Goal: Use online tool/utility: Utilize a website feature to perform a specific function

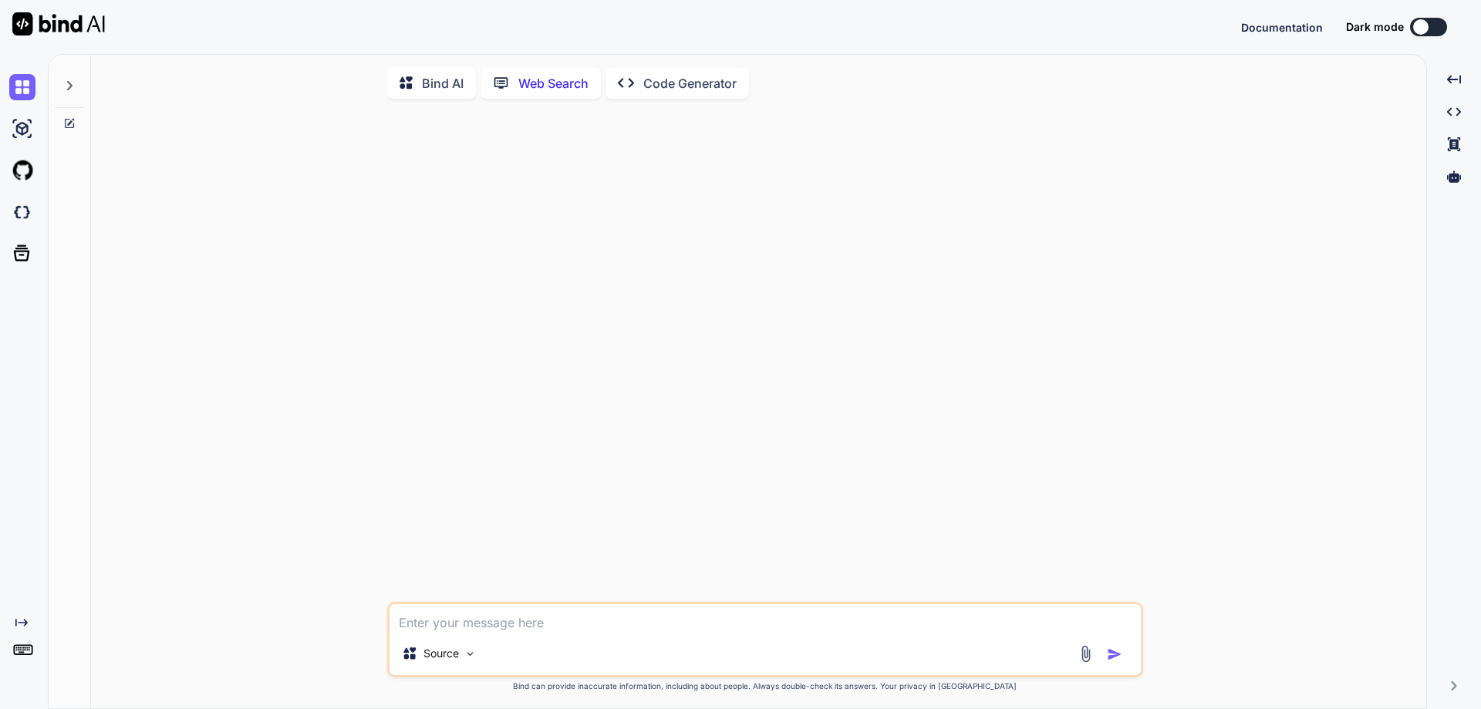
scroll to position [6, 0]
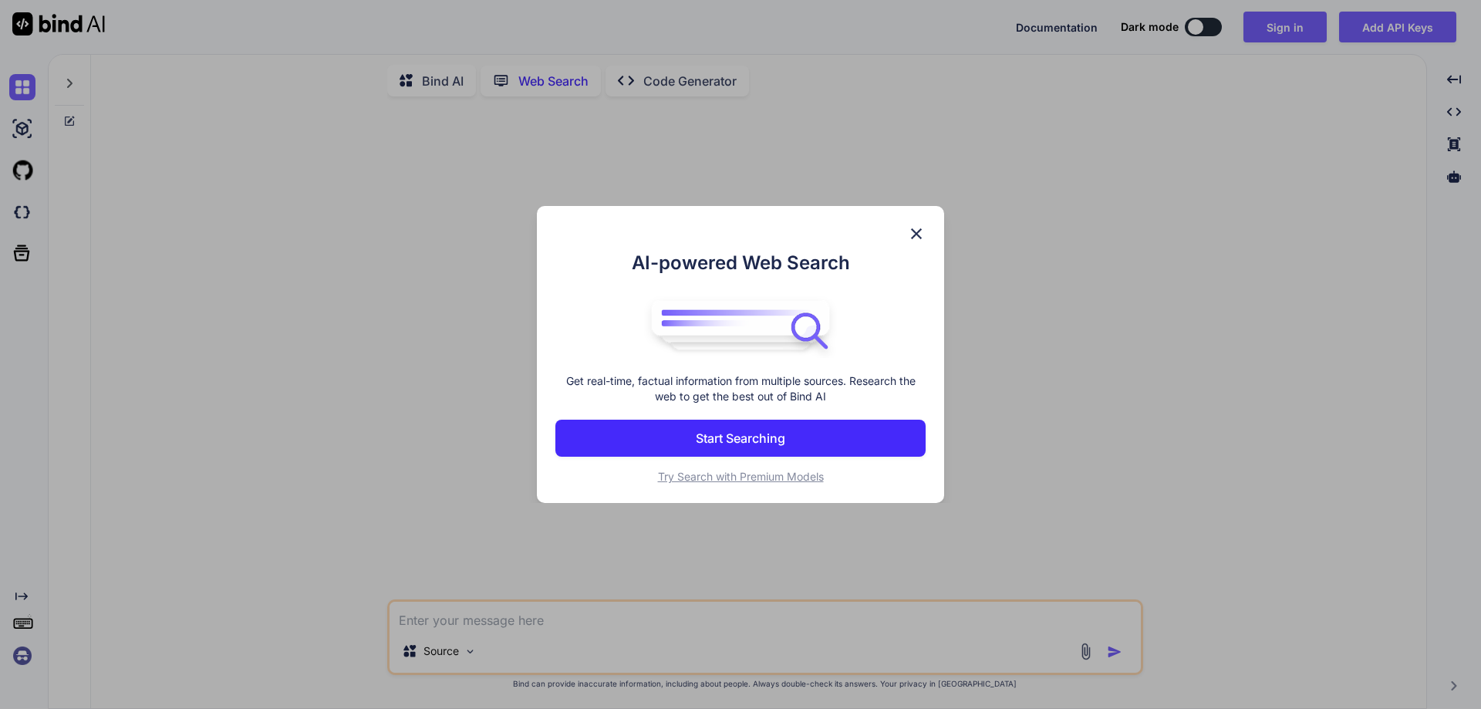
click at [914, 229] on img at bounding box center [916, 233] width 19 height 19
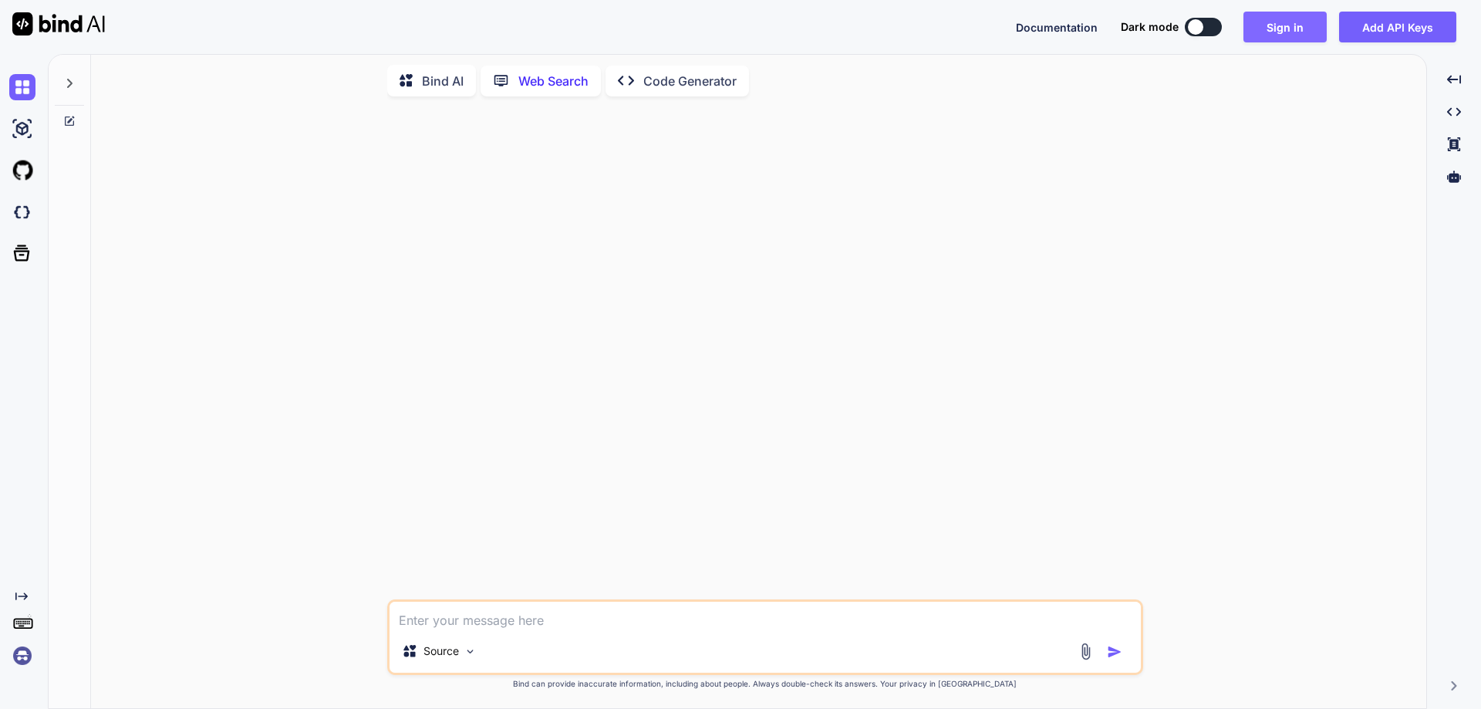
click at [1255, 19] on button "Sign in" at bounding box center [1284, 27] width 83 height 31
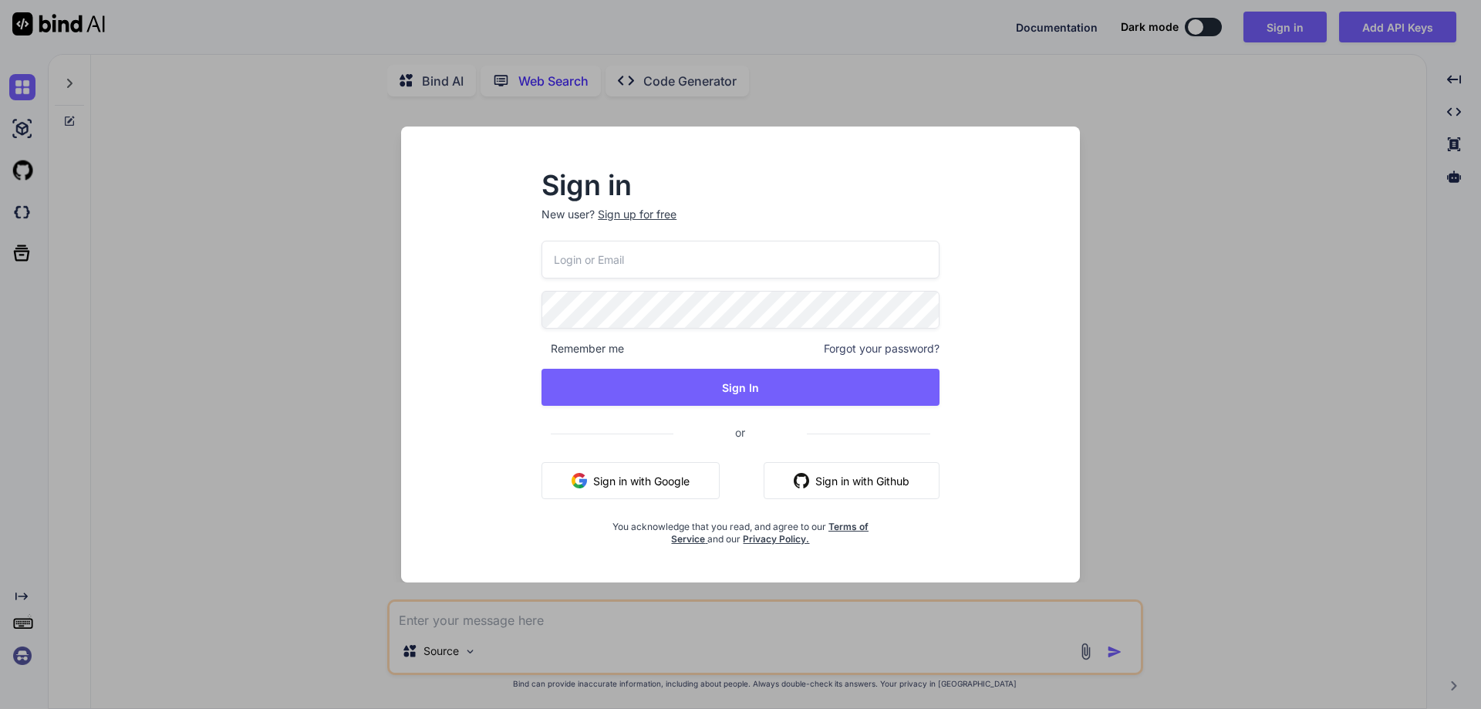
type textarea "x"
type input "[EMAIL_ADDRESS][DOMAIN_NAME]"
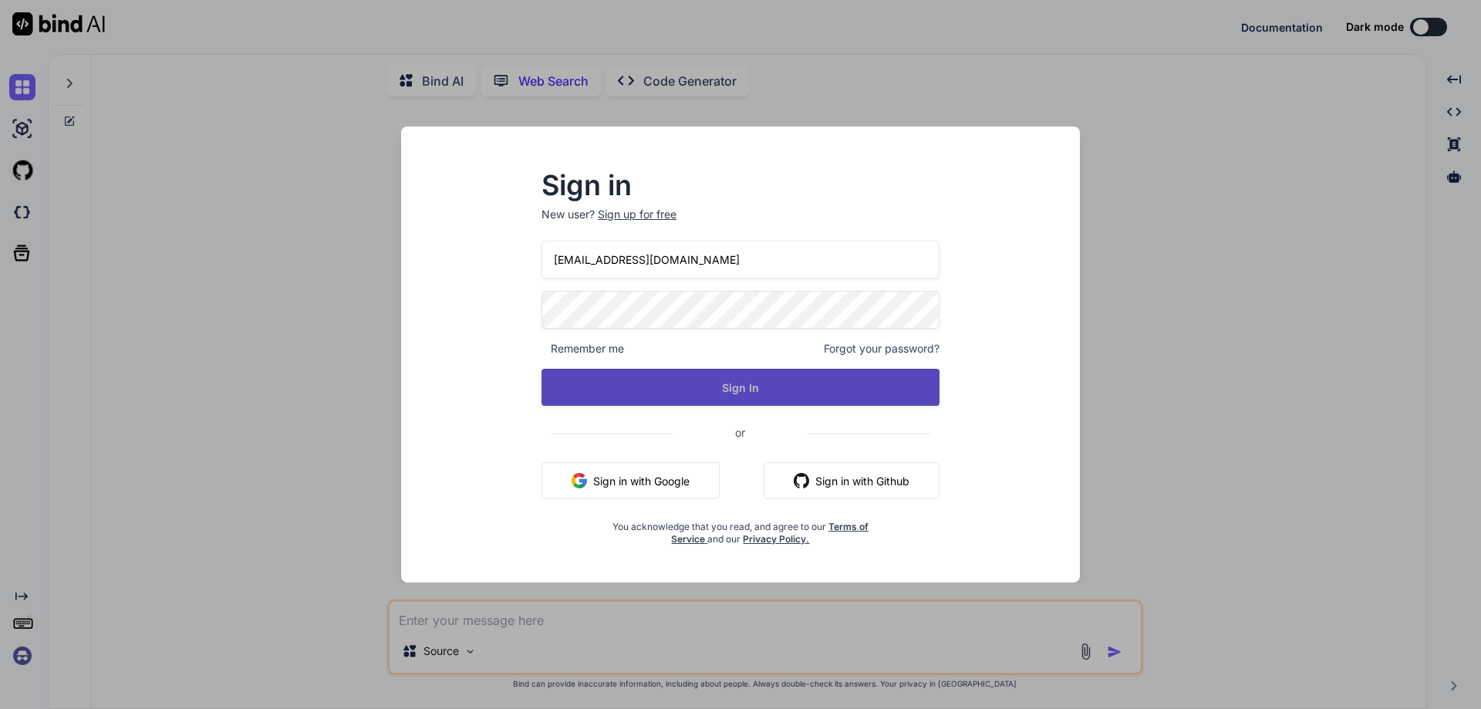
click at [676, 396] on button "Sign In" at bounding box center [740, 387] width 398 height 37
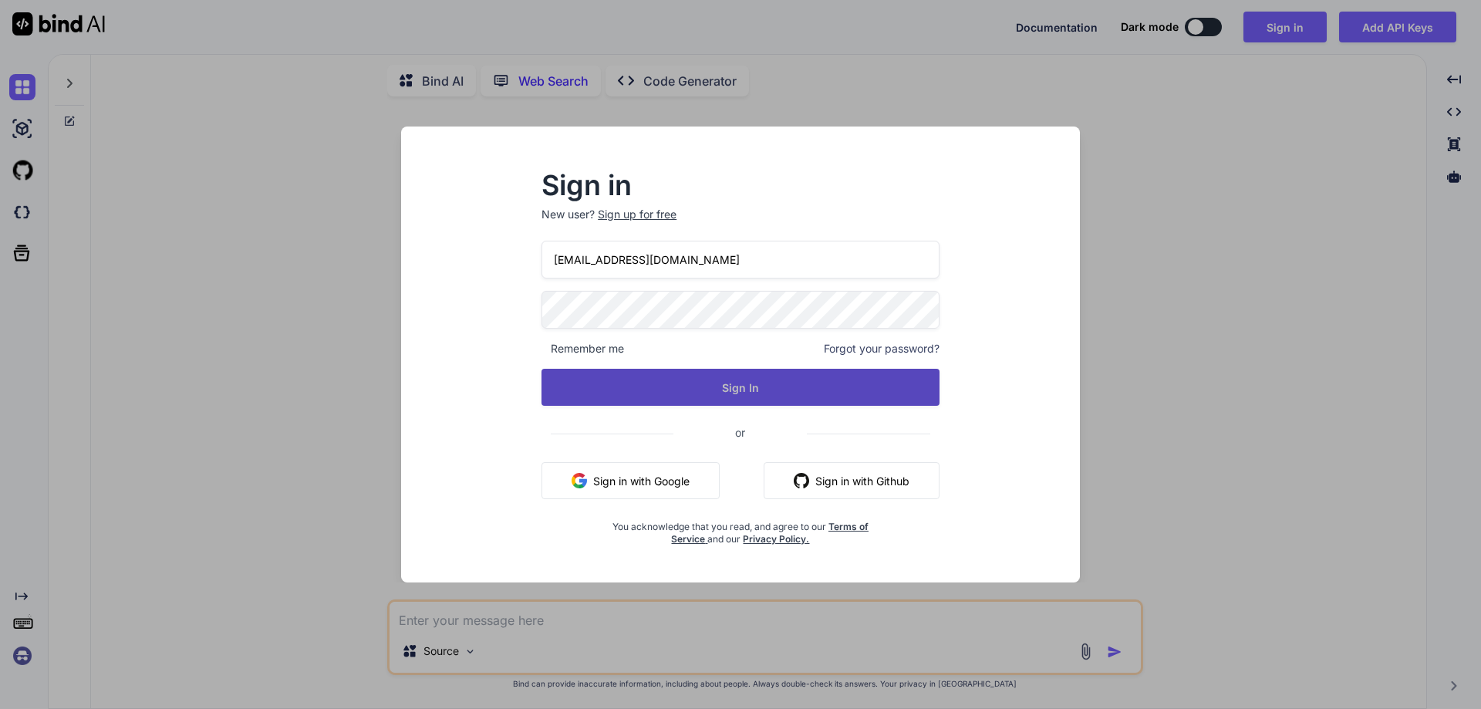
click at [708, 395] on button "Sign In" at bounding box center [740, 387] width 398 height 37
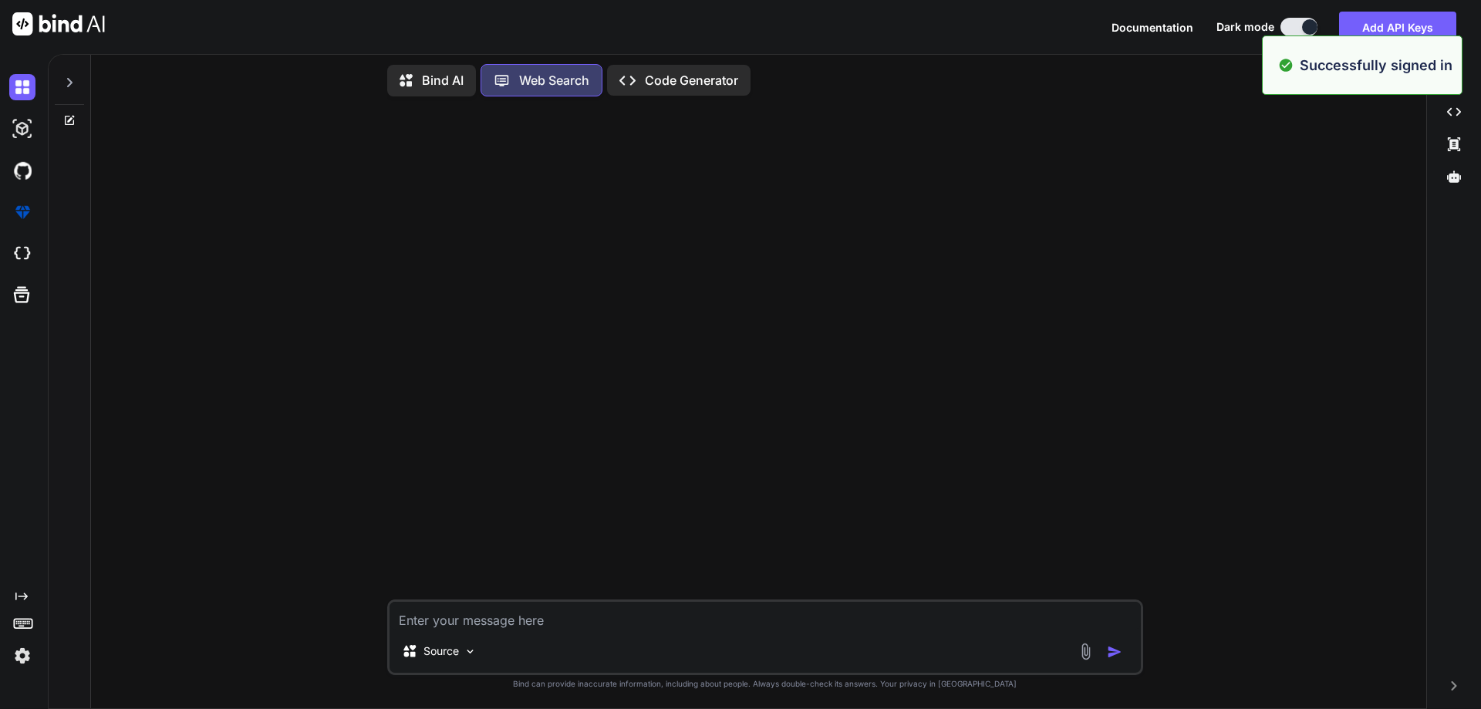
type textarea "x"
click at [542, 615] on textarea at bounding box center [764, 616] width 751 height 28
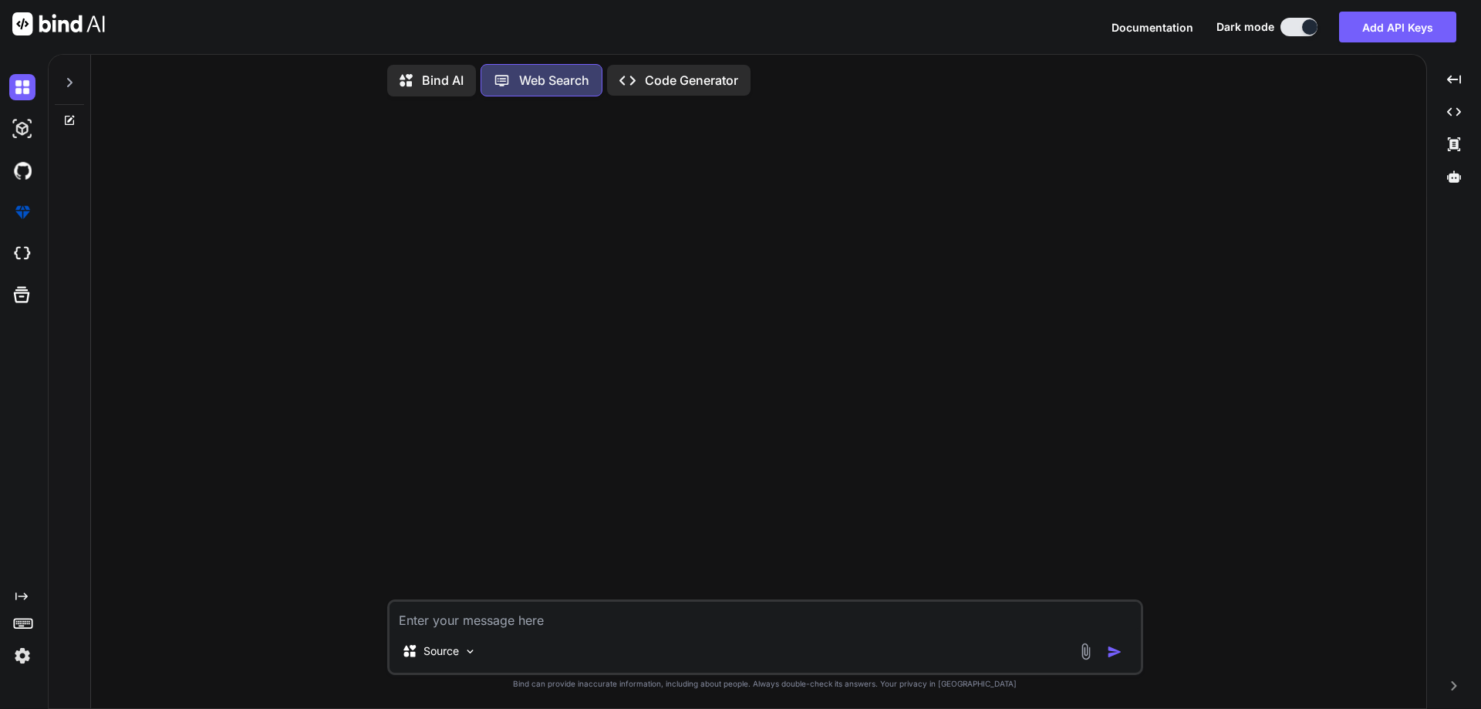
paste textarea "class Main { public static void main(String[] args) { int value = {1,3,3,4,5,6,…"
type textarea "class Main { public static void main(String[] args) { int value = {1,3,3,4,5,6,…"
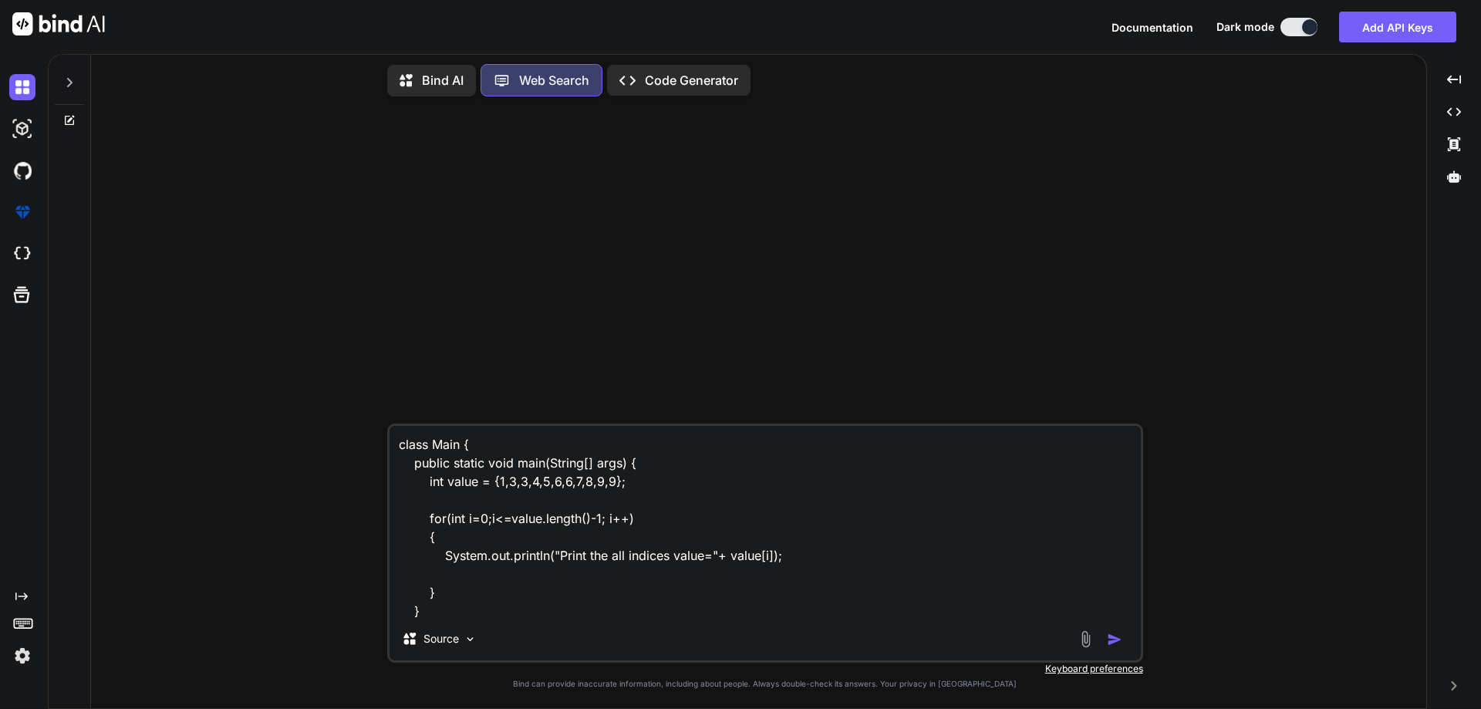
scroll to position [20, 0]
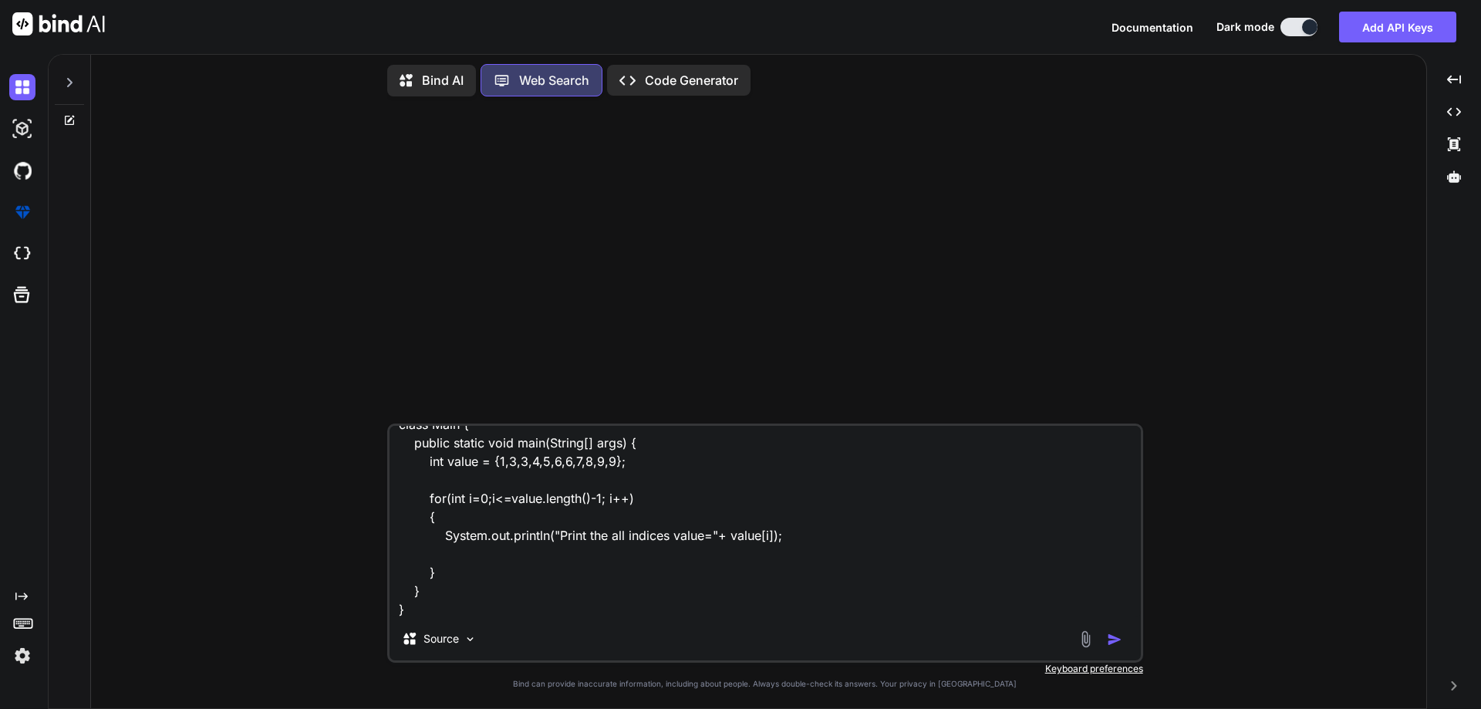
type textarea "x"
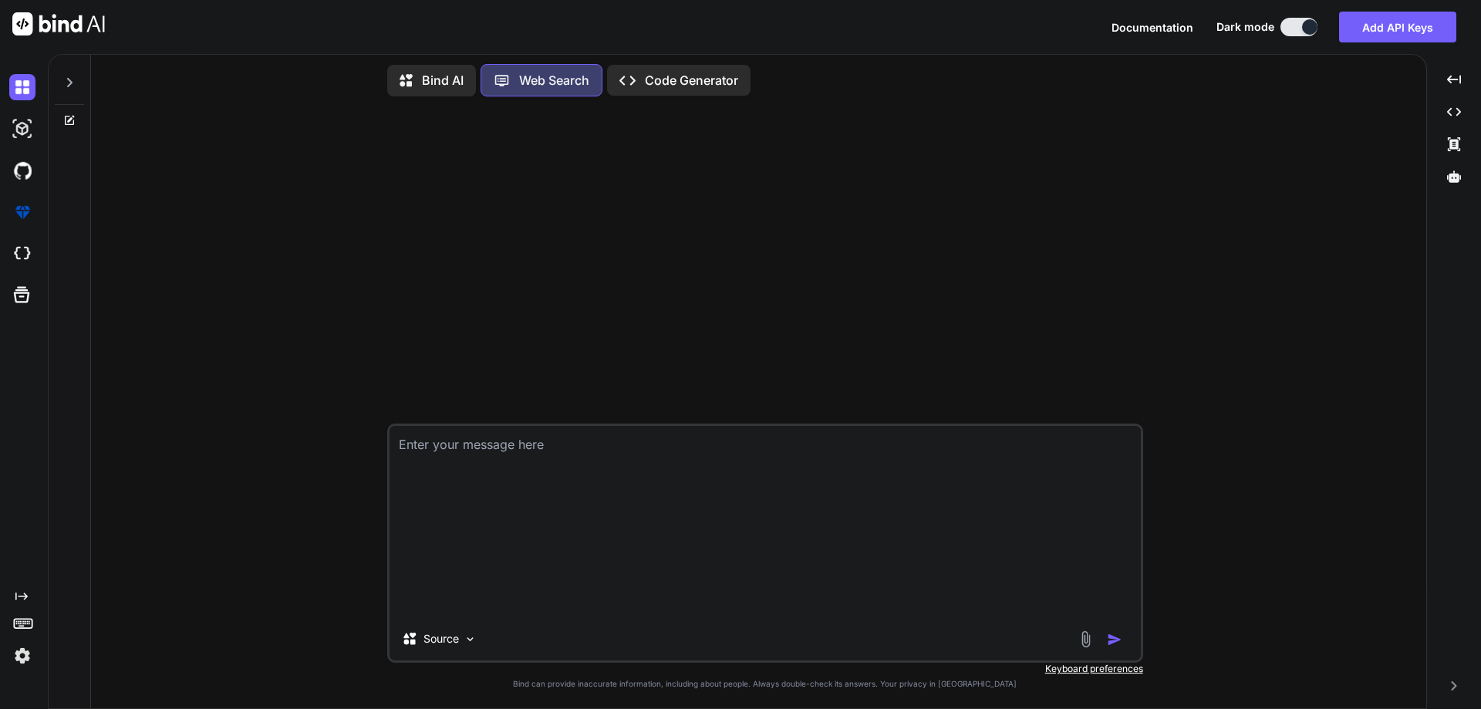
scroll to position [7, 0]
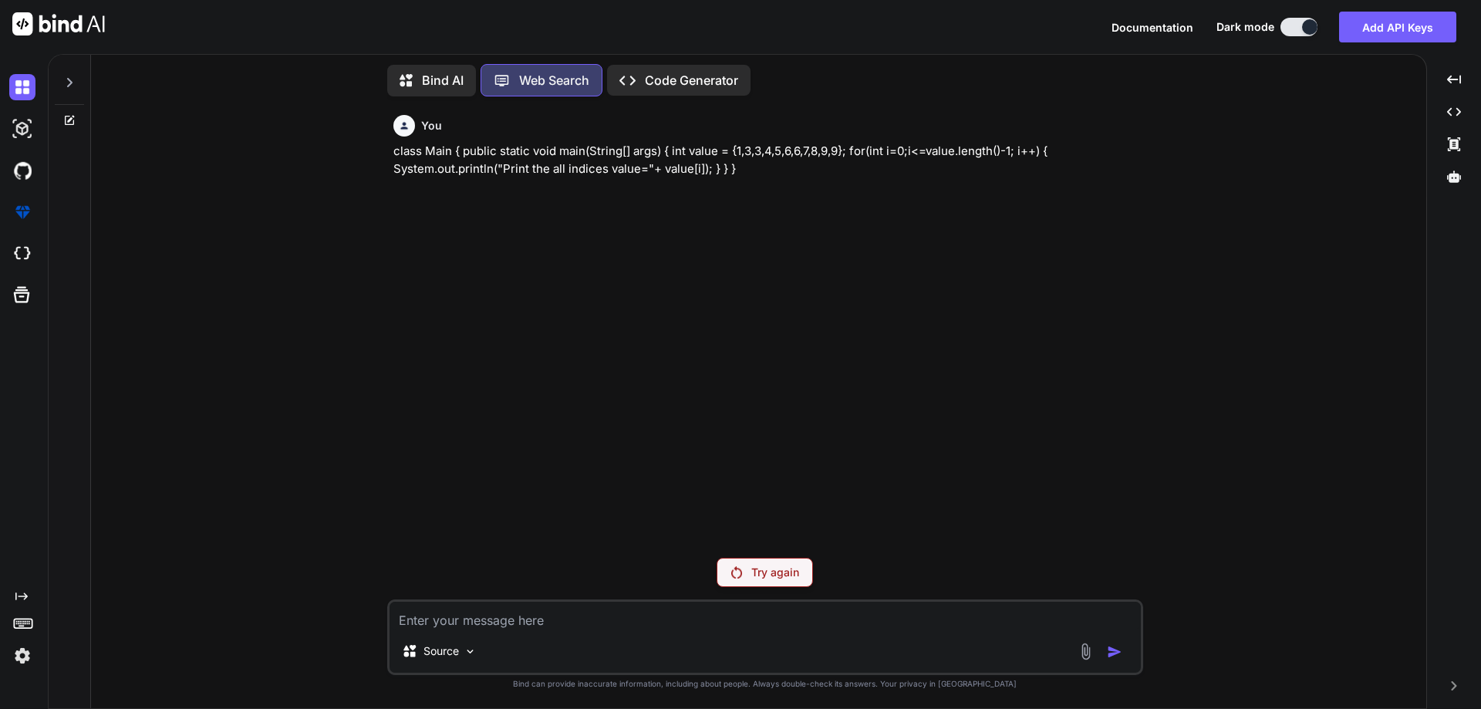
click at [448, 74] on p "Bind AI" at bounding box center [443, 80] width 42 height 19
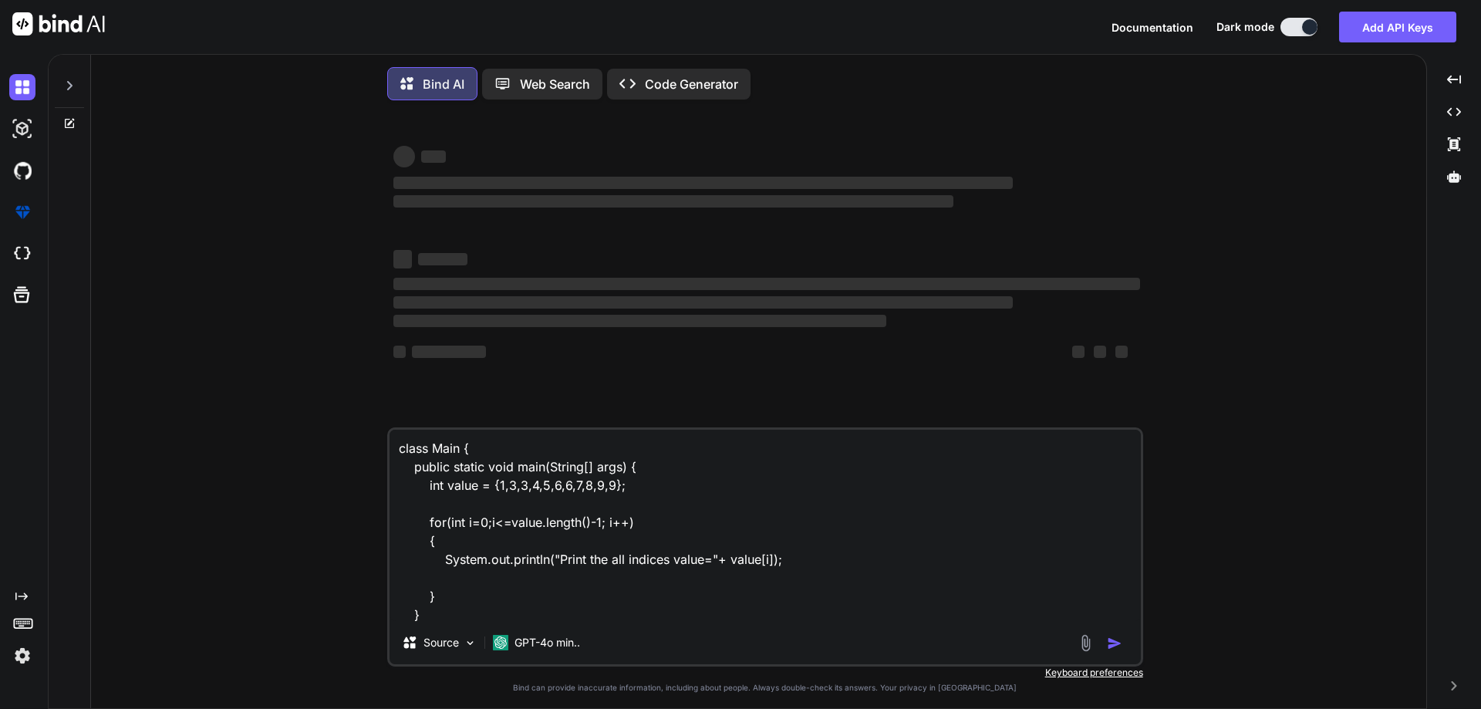
click at [464, 613] on textarea "class Main { public static void main(String[] args) { int value = {1,3,3,4,5,6,…" at bounding box center [764, 525] width 751 height 191
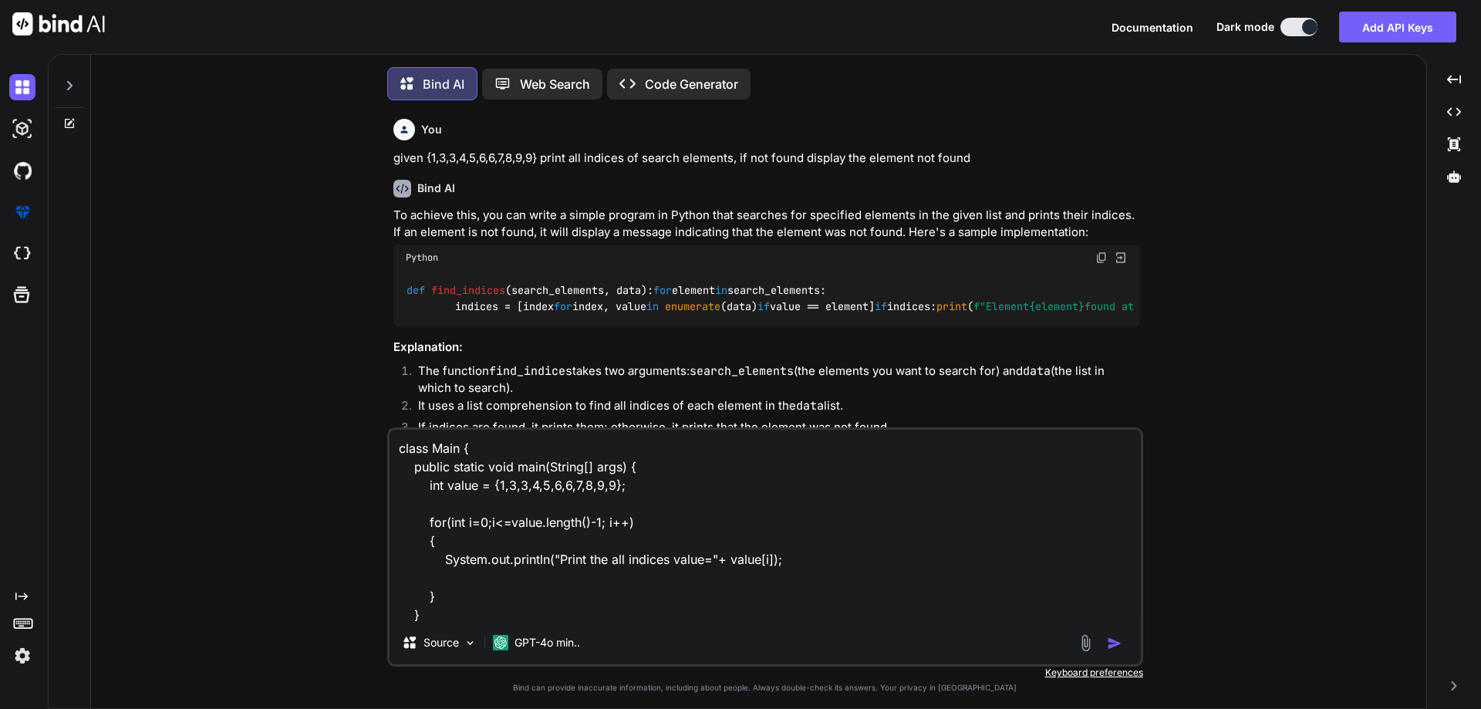
scroll to position [8, 0]
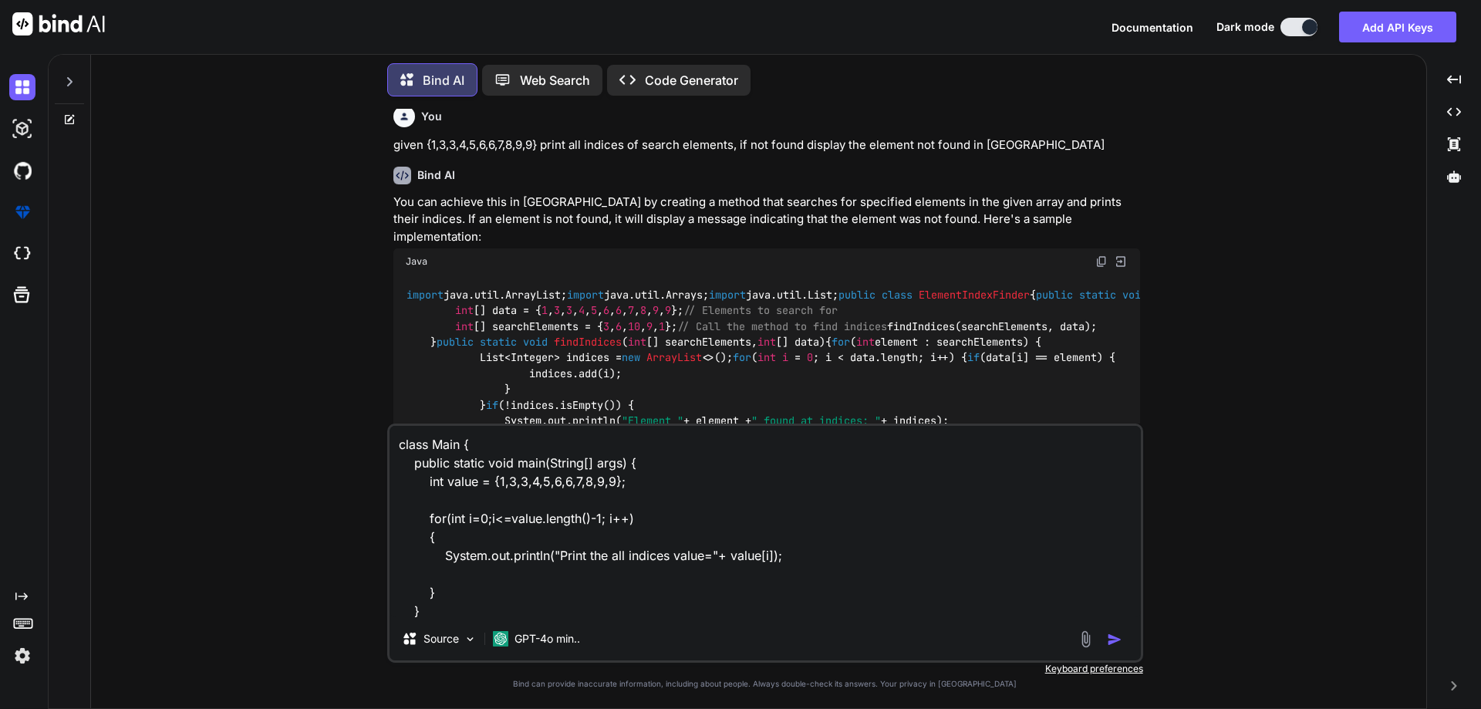
type textarea "x"
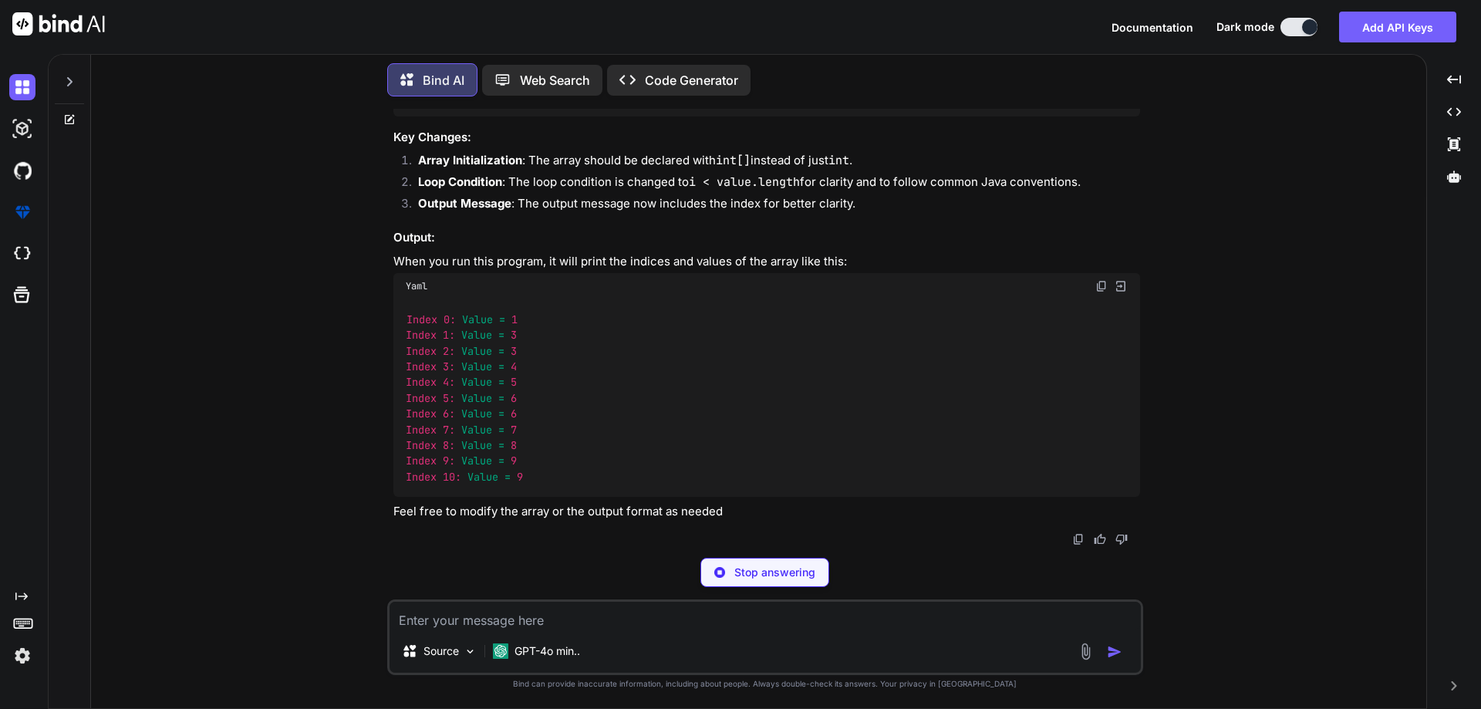
scroll to position [4279, 0]
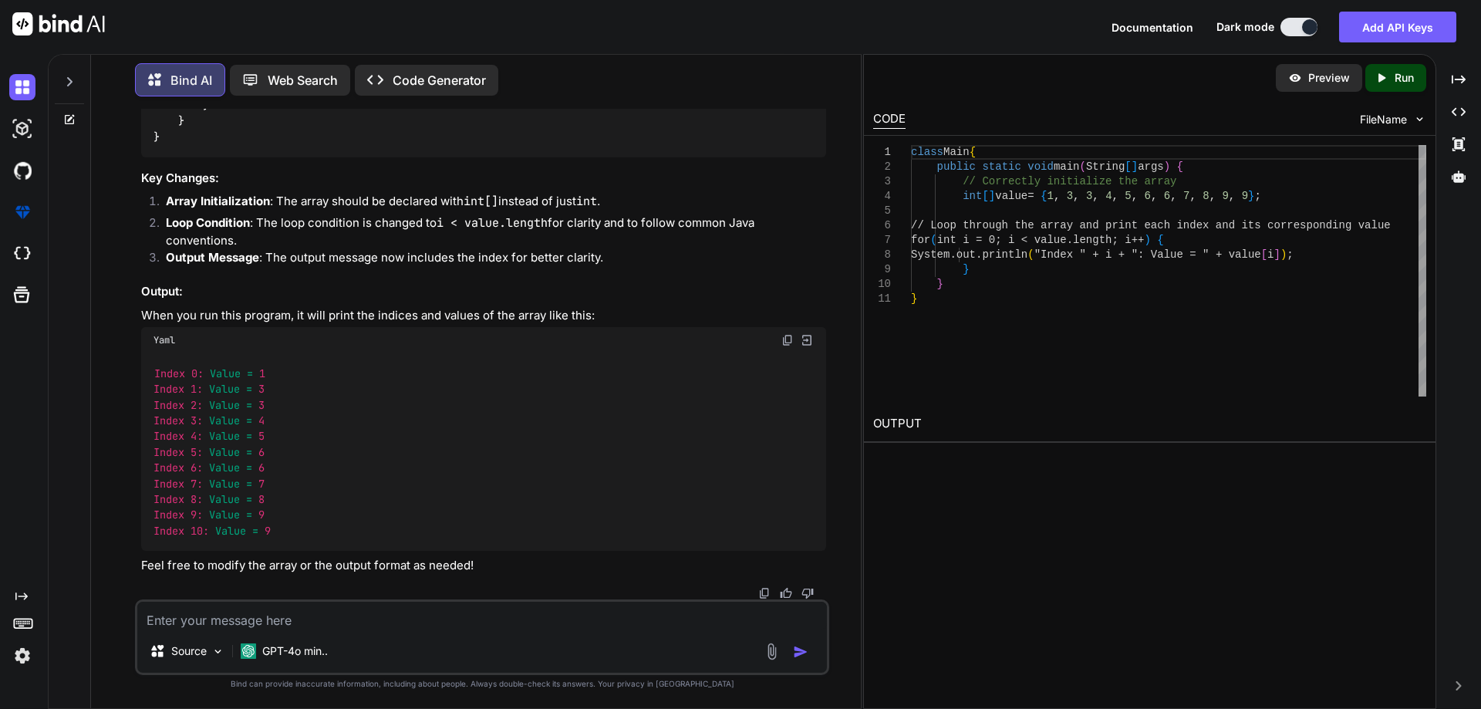
type textarea "x"
drag, startPoint x: 213, startPoint y: 372, endPoint x: 317, endPoint y: 372, distance: 104.1
click at [317, 372] on div "Index 0: Value = 1 Index 1: Value = 3 Index 2: Value = 3 Index 3: Value = 4 Ind…" at bounding box center [483, 451] width 685 height 197
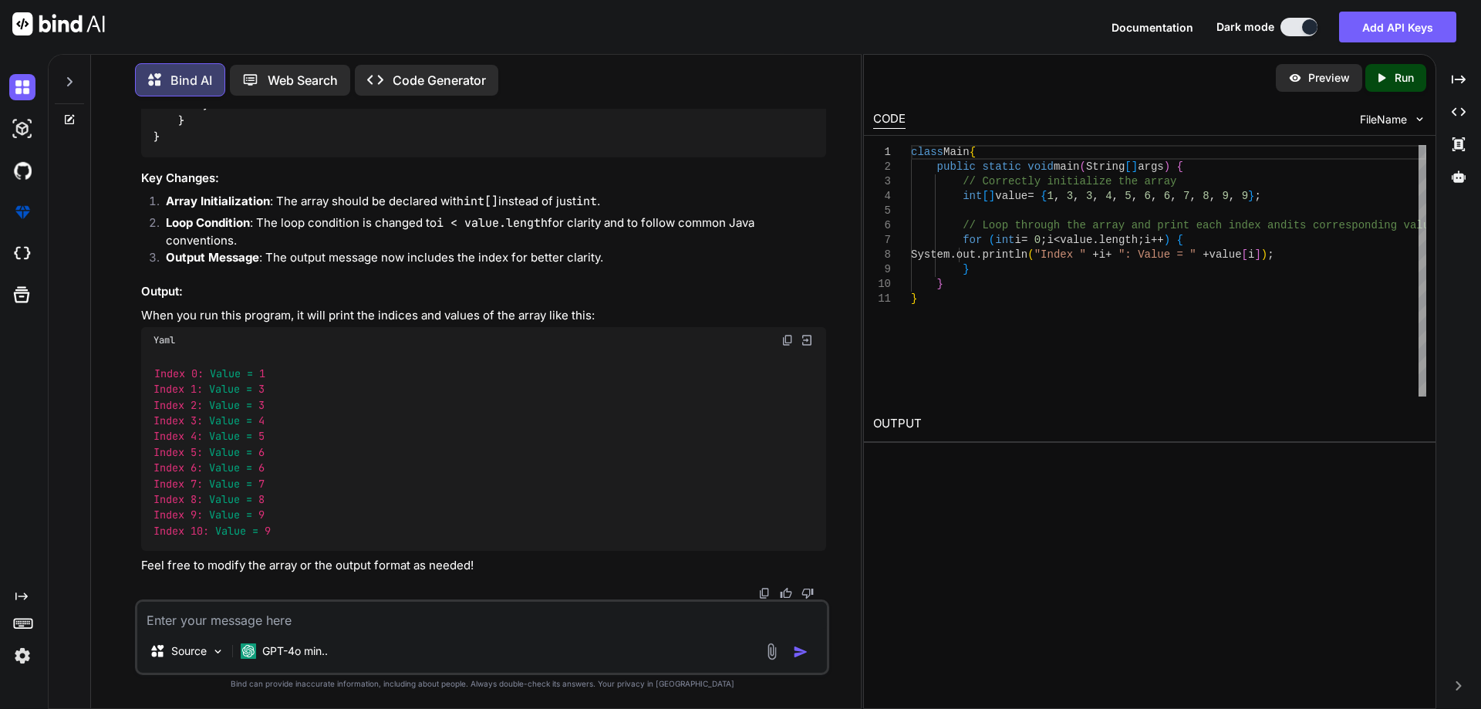
click at [166, 157] on div "class Main { public static void main (String[] args) { // Correctly initialize …" at bounding box center [483, 89] width 685 height 135
click at [790, 15] on img at bounding box center [787, 9] width 12 height 12
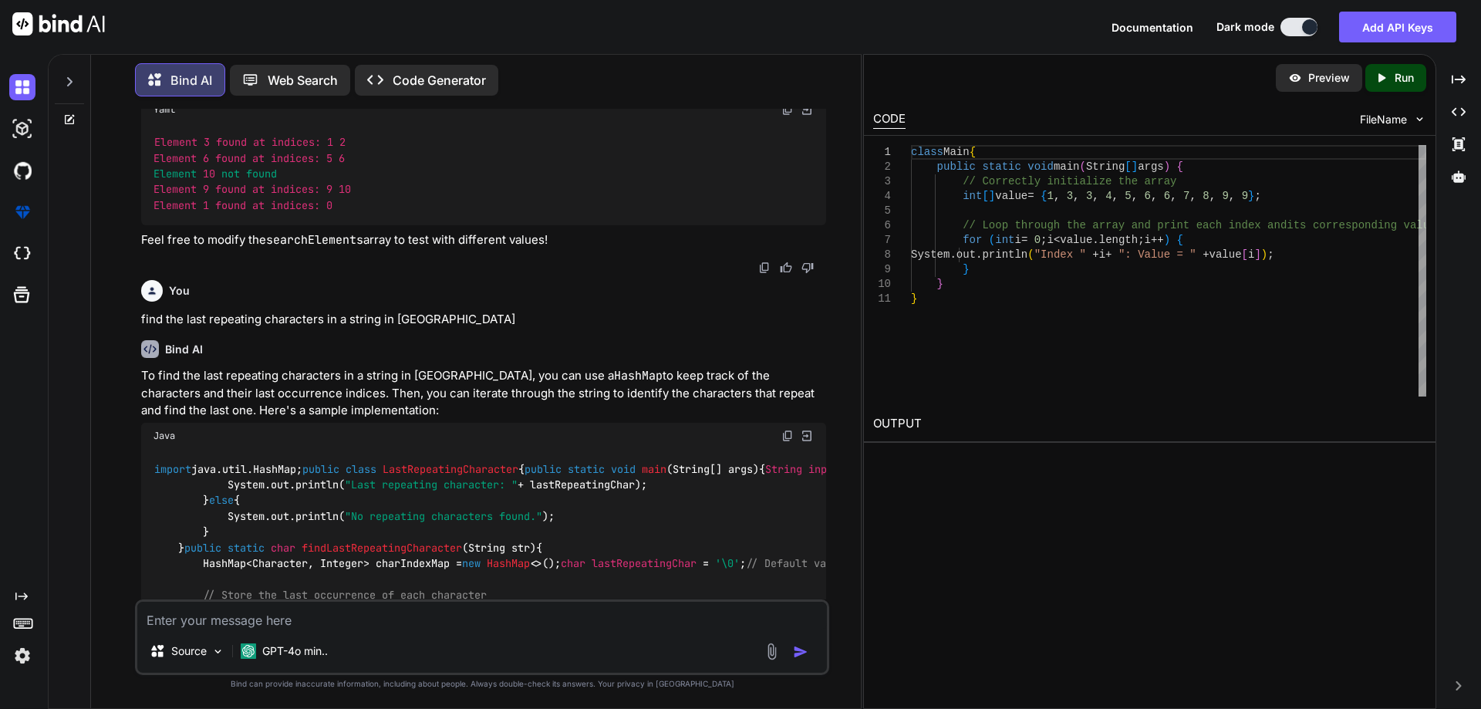
scroll to position [2042, 0]
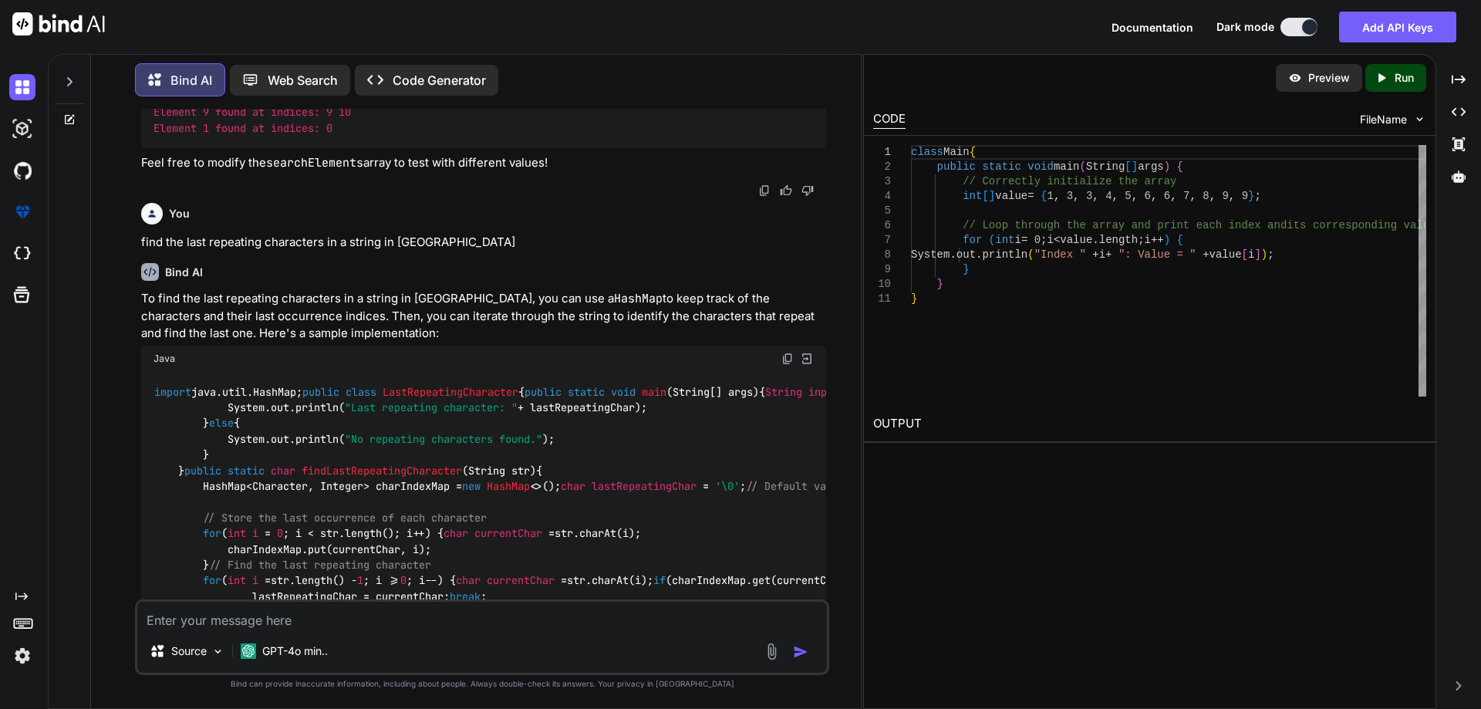
drag, startPoint x: 241, startPoint y: 190, endPoint x: 531, endPoint y: 196, distance: 290.0
drag, startPoint x: 244, startPoint y: 239, endPoint x: 342, endPoint y: 239, distance: 97.9
drag, startPoint x: 489, startPoint y: 241, endPoint x: 200, endPoint y: 278, distance: 291.5
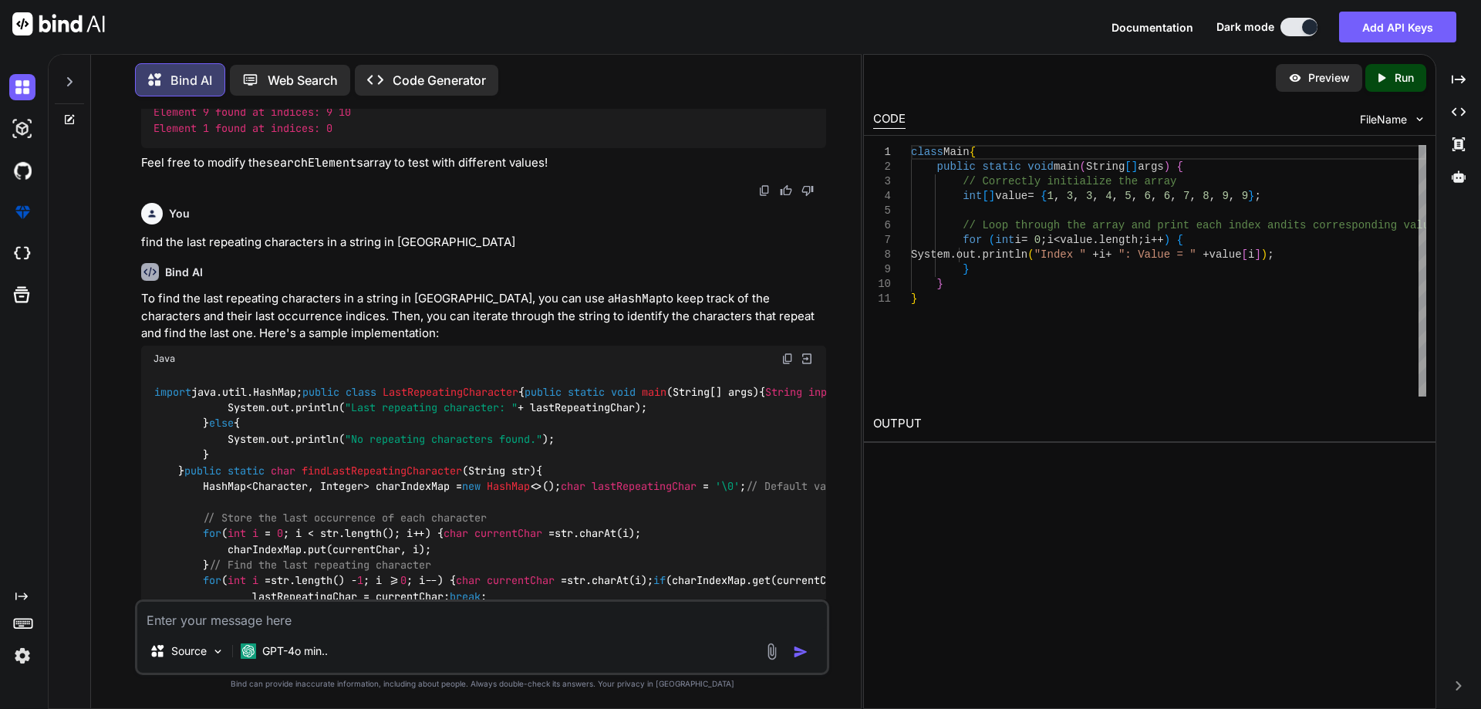
drag, startPoint x: 204, startPoint y: 285, endPoint x: 315, endPoint y: 365, distance: 137.6
drag, startPoint x: 272, startPoint y: 386, endPoint x: 477, endPoint y: 387, distance: 204.4
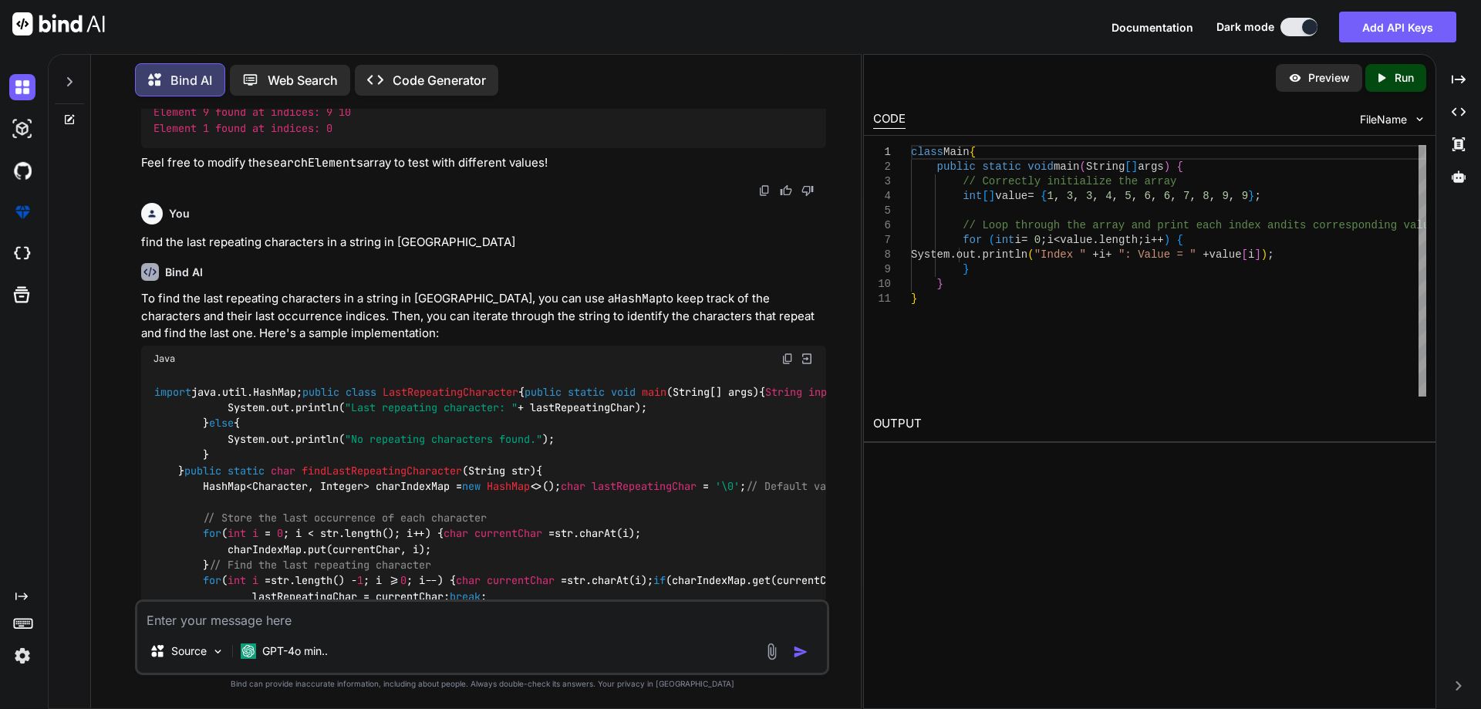
drag, startPoint x: 251, startPoint y: 396, endPoint x: 418, endPoint y: 403, distance: 167.5
drag, startPoint x: 262, startPoint y: 418, endPoint x: 483, endPoint y: 416, distance: 220.6
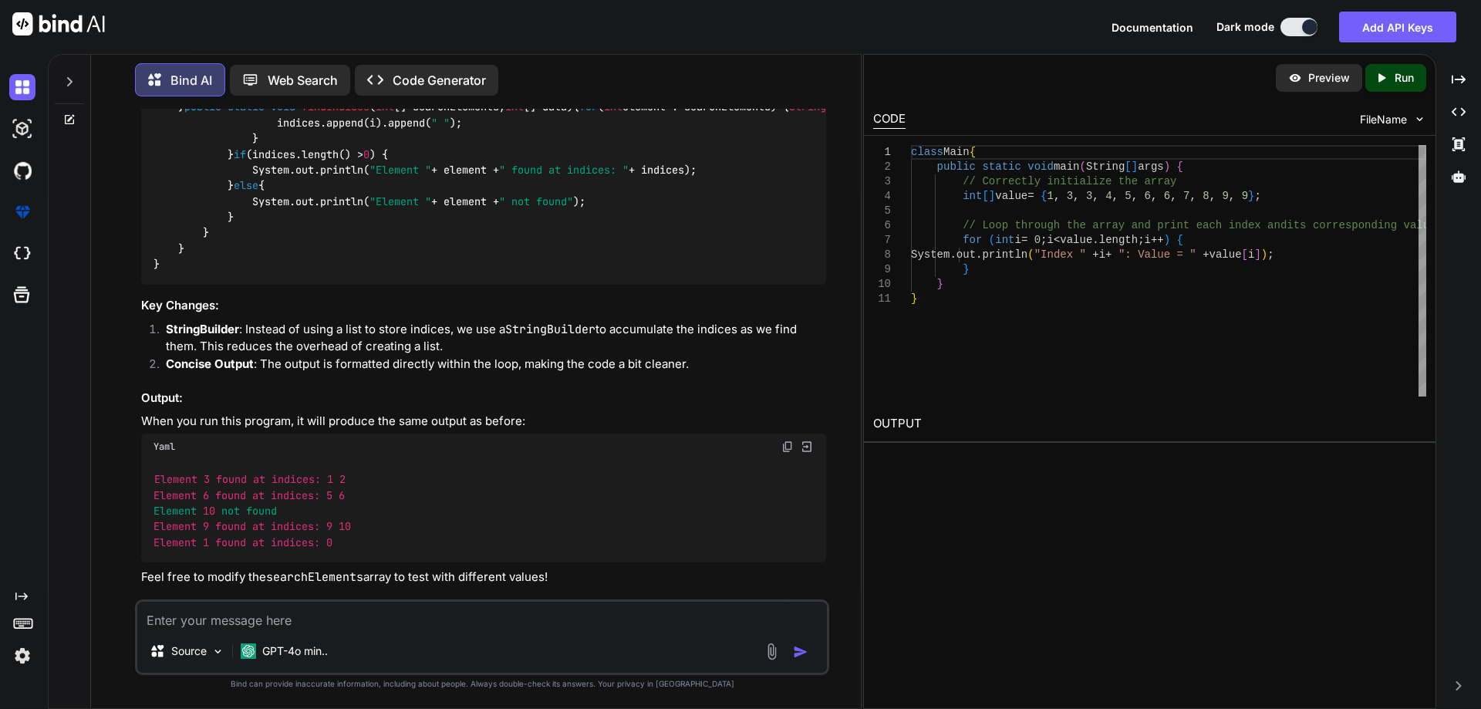
scroll to position [1580, 0]
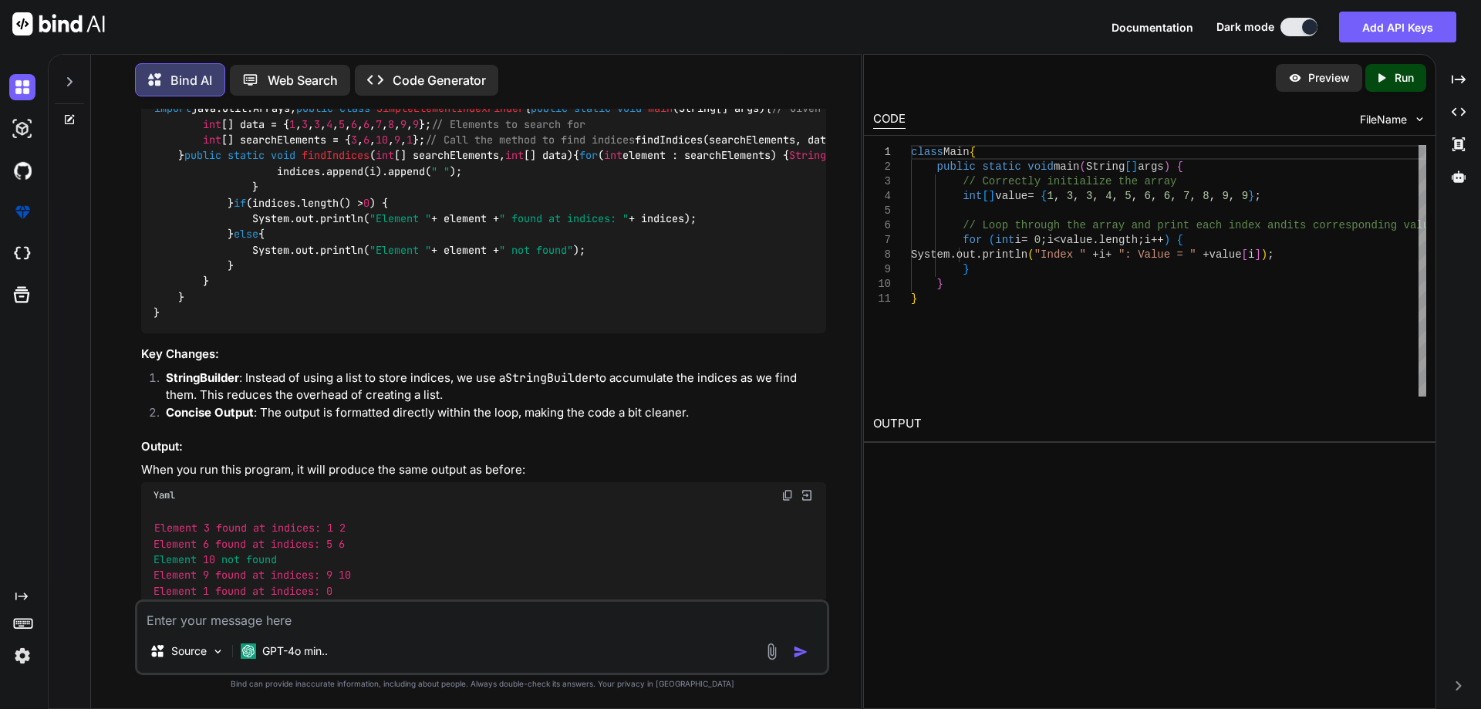
drag, startPoint x: 143, startPoint y: 269, endPoint x: 374, endPoint y: 269, distance: 230.6
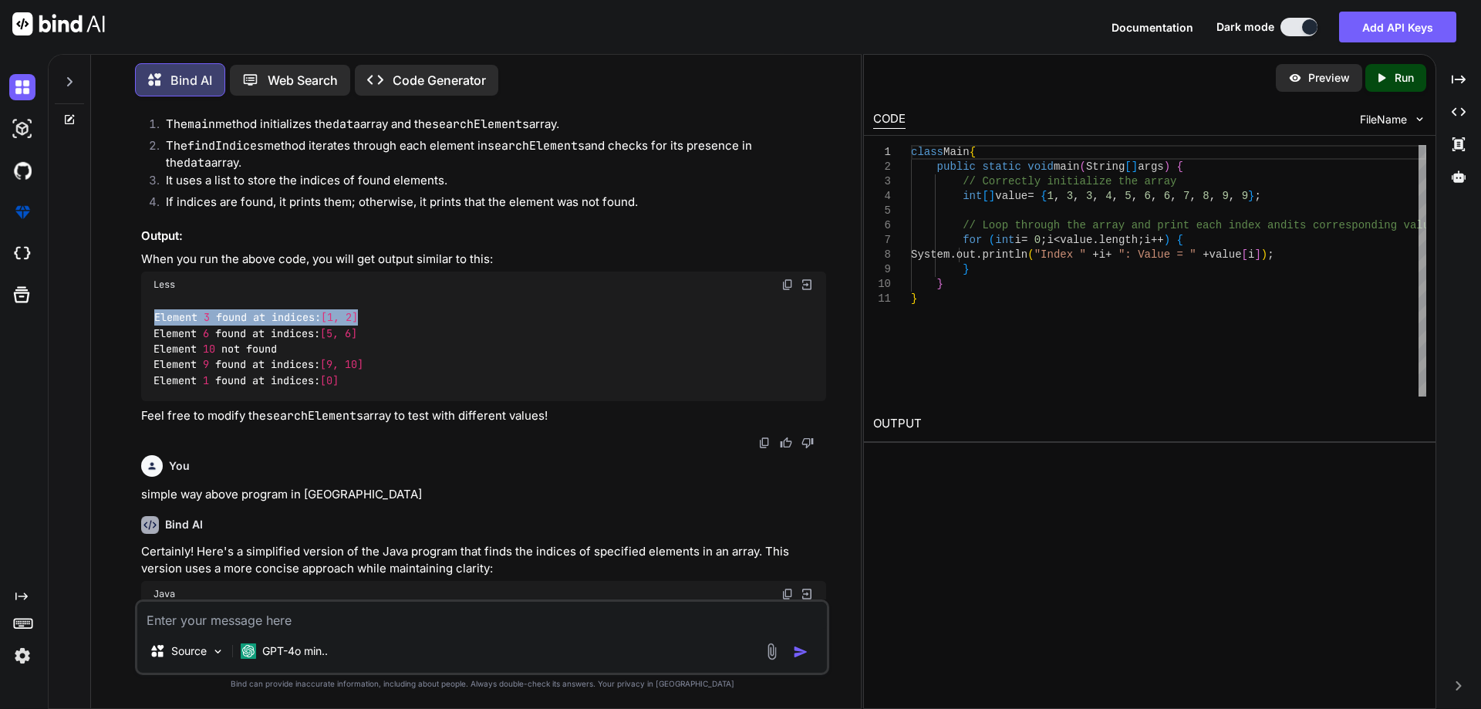
scroll to position [1040, 0]
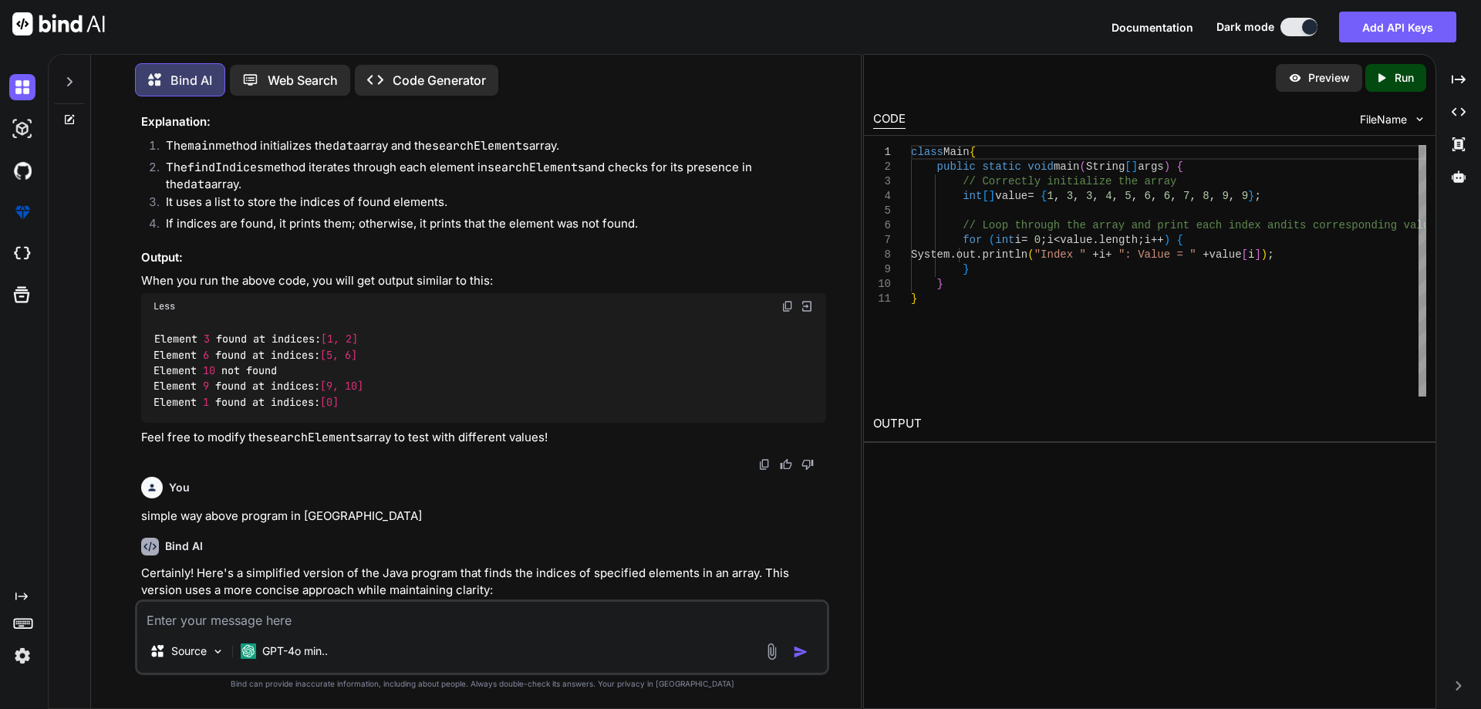
drag, startPoint x: 355, startPoint y: 223, endPoint x: 368, endPoint y: 223, distance: 13.1
drag, startPoint x: 310, startPoint y: 169, endPoint x: 334, endPoint y: 178, distance: 25.6
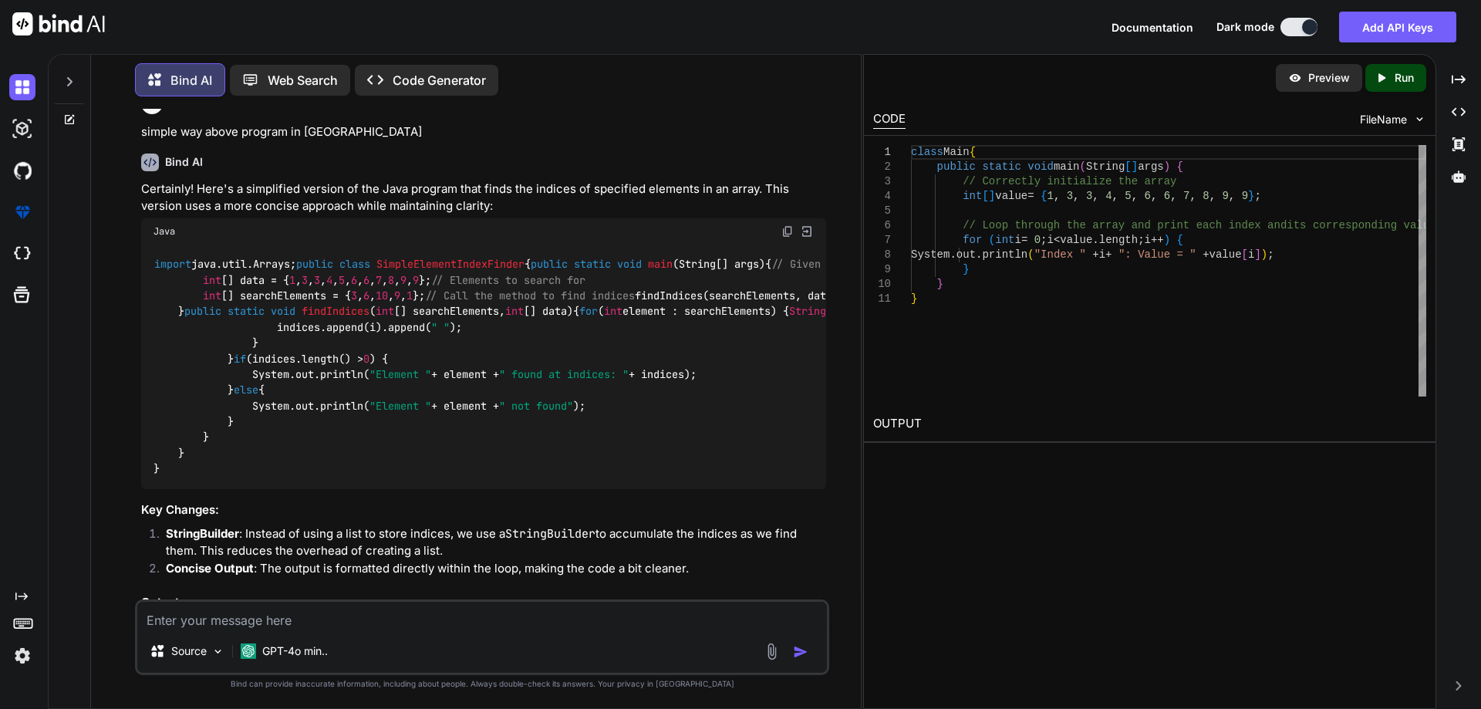
scroll to position [1425, 0]
drag, startPoint x: 359, startPoint y: 419, endPoint x: 329, endPoint y: 424, distance: 31.3
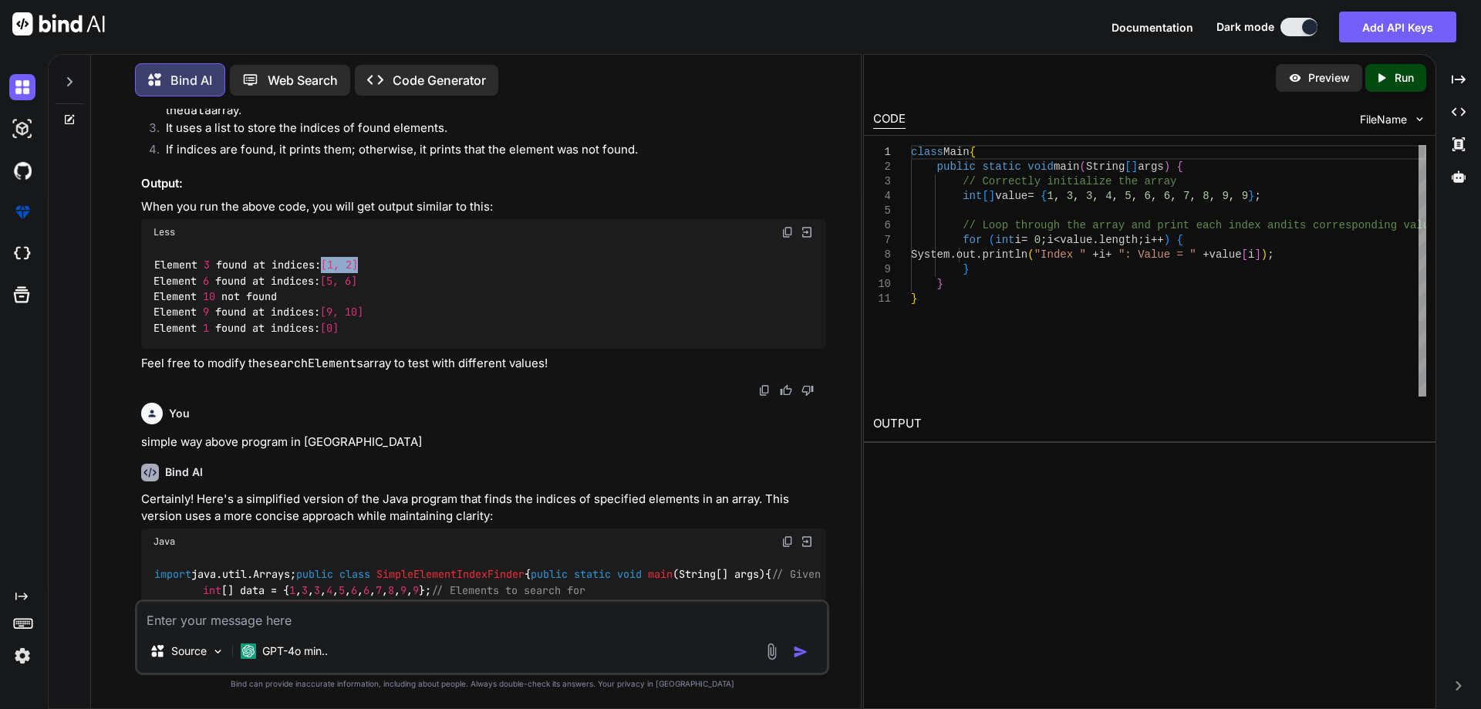
scroll to position [1040, 0]
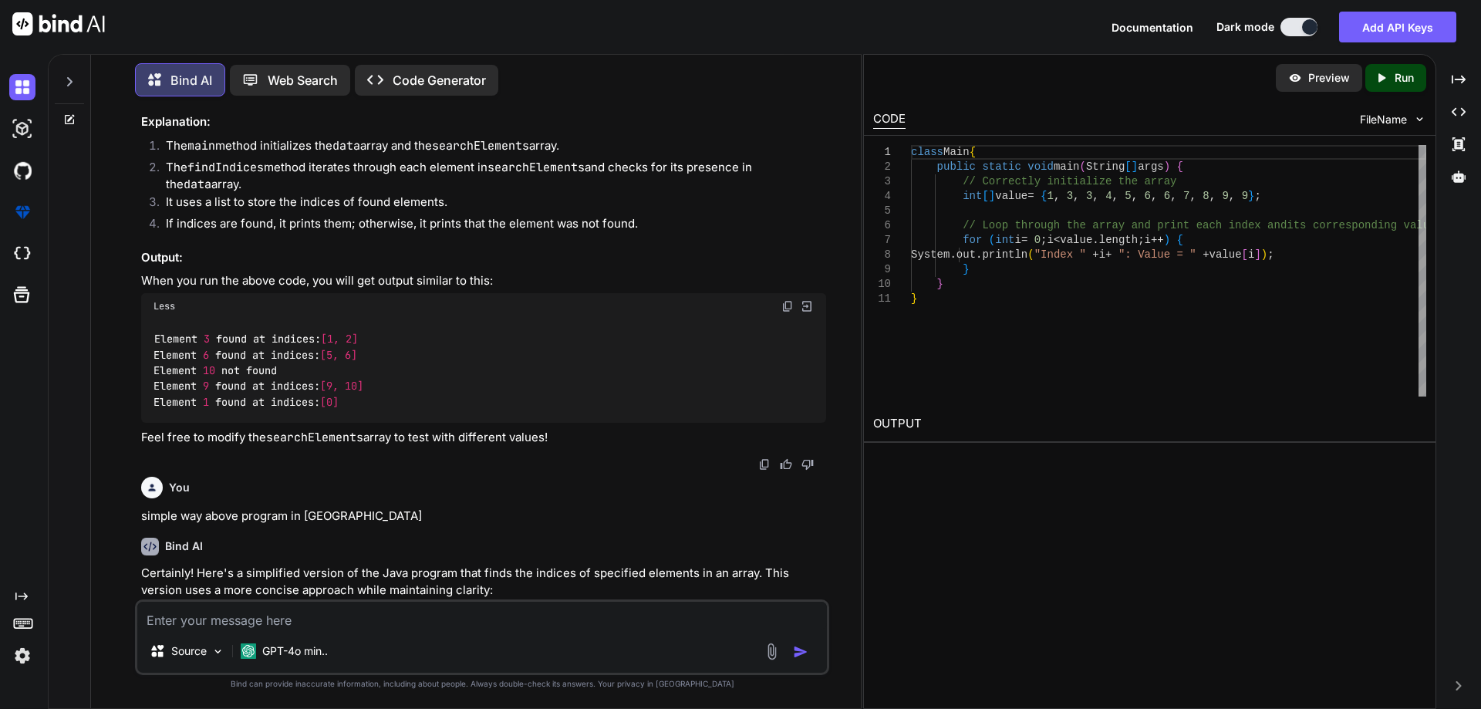
drag, startPoint x: 322, startPoint y: 379, endPoint x: 275, endPoint y: 386, distance: 48.2
drag, startPoint x: 227, startPoint y: 441, endPoint x: 230, endPoint y: 534, distance: 93.4
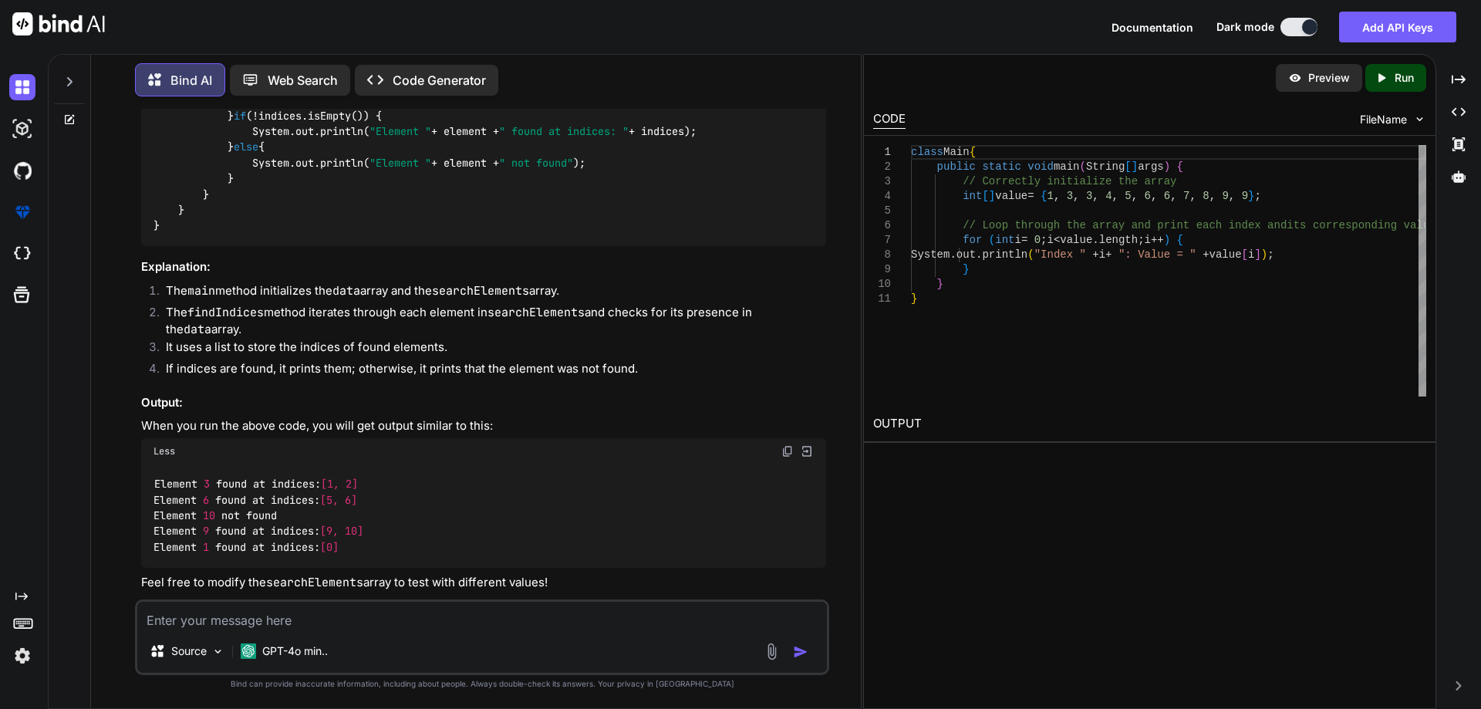
scroll to position [885, 0]
